Goal: Information Seeking & Learning: Understand process/instructions

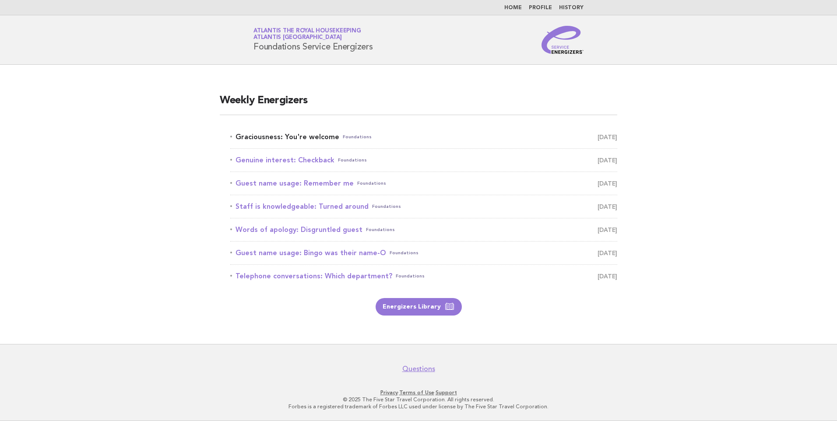
drag, startPoint x: 0, startPoint y: 0, endPoint x: 318, endPoint y: 133, distance: 344.3
click at [318, 133] on link "Graciousness: You're welcome Foundations October 7" at bounding box center [423, 137] width 387 height 12
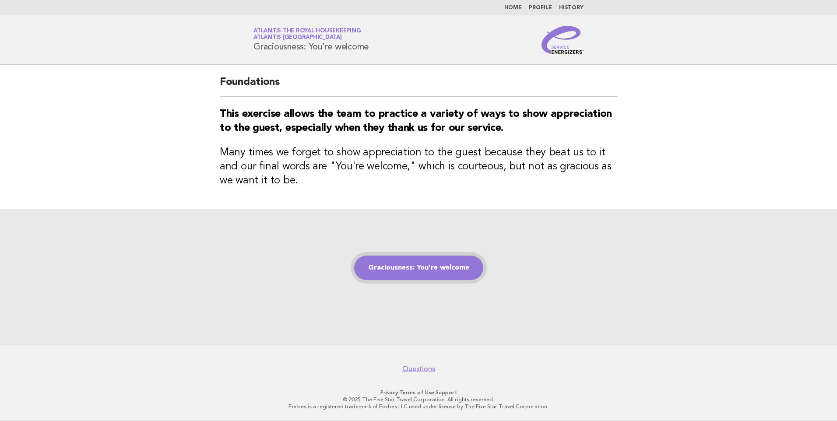
click at [403, 264] on link "Graciousness: You're welcome" at bounding box center [418, 268] width 129 height 25
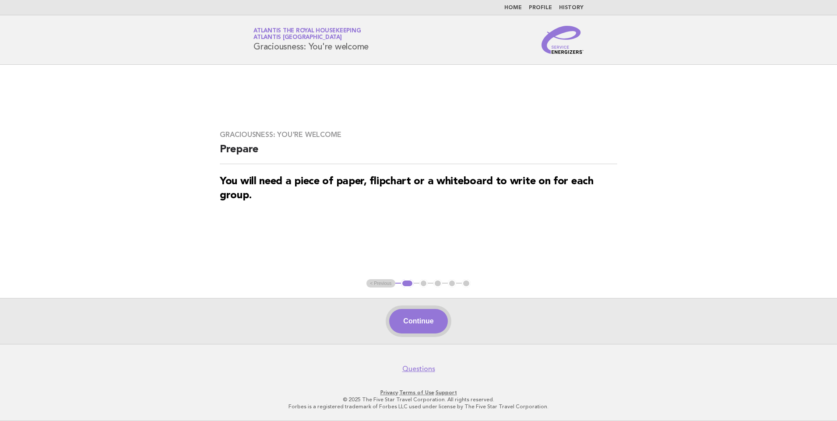
click at [417, 326] on button "Continue" at bounding box center [418, 321] width 58 height 25
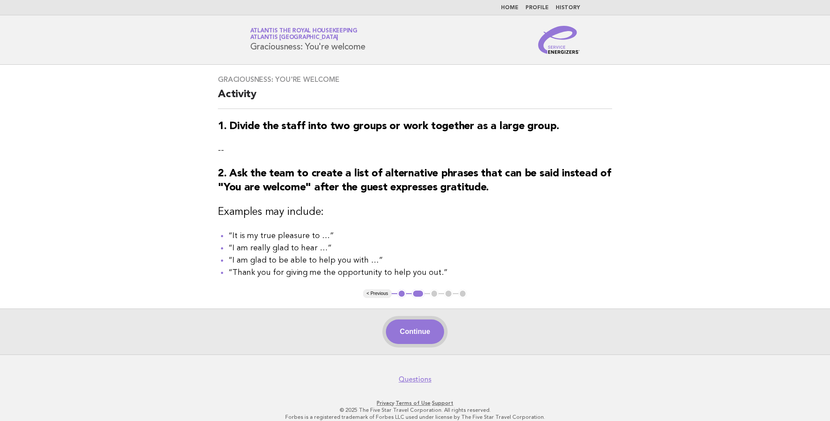
click at [413, 334] on button "Continue" at bounding box center [415, 331] width 58 height 25
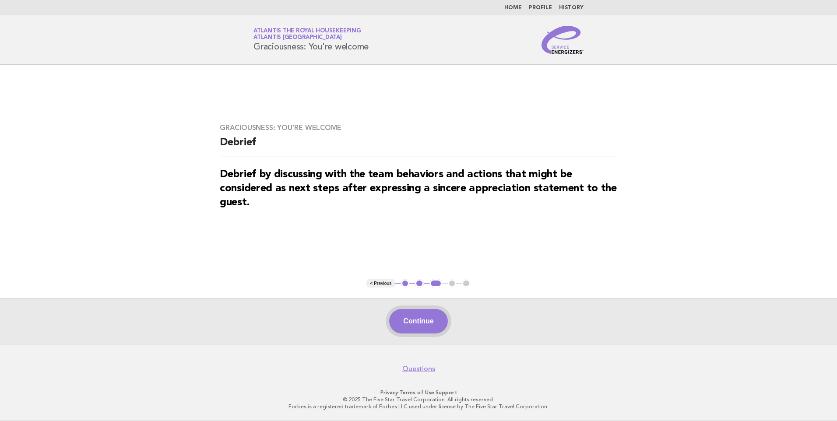
click at [412, 319] on button "Continue" at bounding box center [418, 321] width 58 height 25
